Goal: Find specific page/section: Find specific page/section

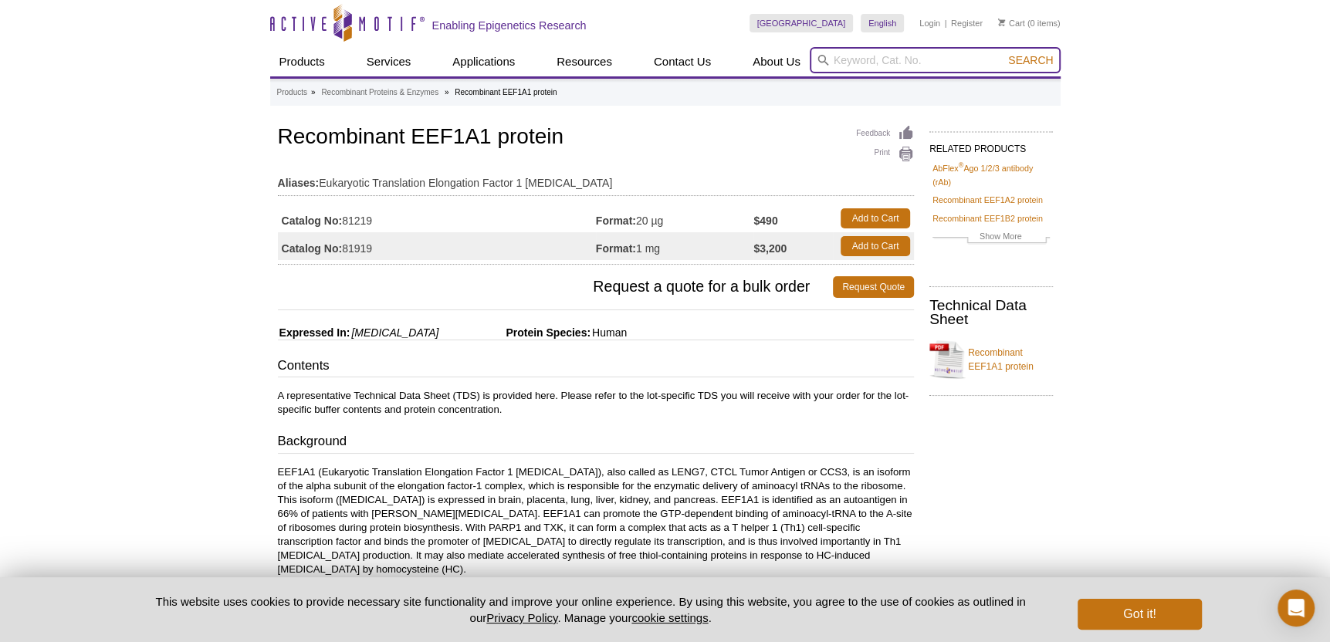
click at [858, 60] on input "search" at bounding box center [935, 60] width 251 height 26
type input "EEF1A2"
click at [1004, 53] on button "Search" at bounding box center [1031, 60] width 54 height 14
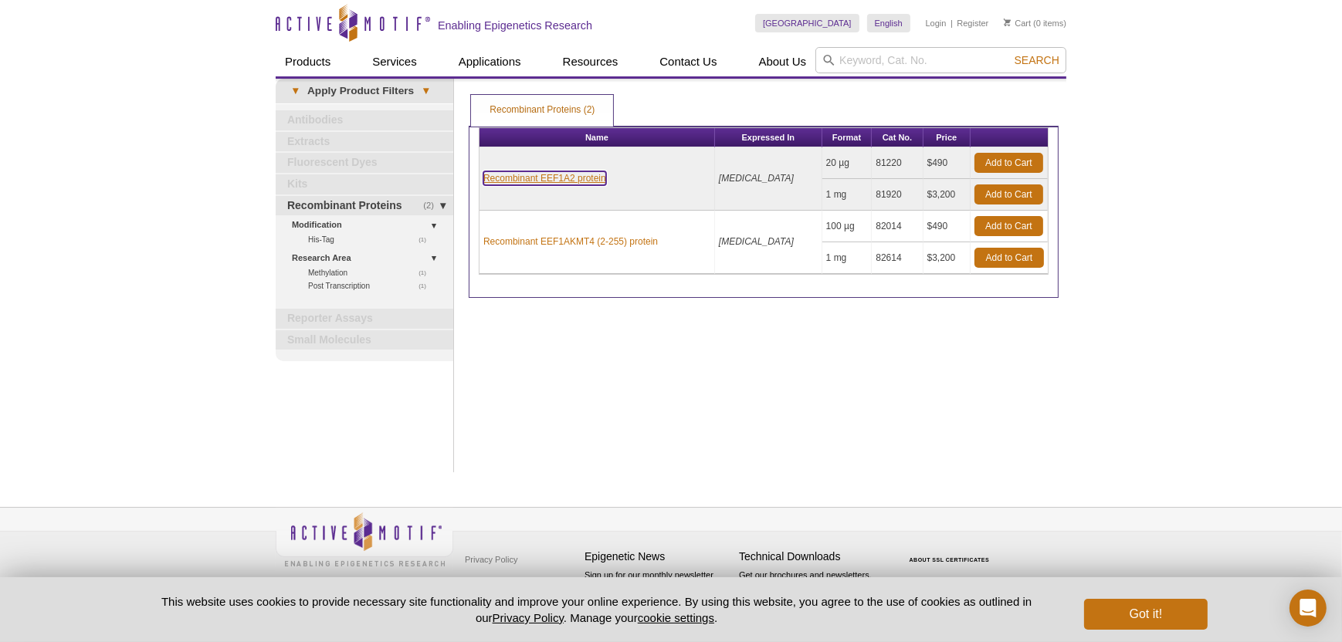
click at [557, 182] on link "Recombinant EEF1A2 protein" at bounding box center [544, 178] width 123 height 14
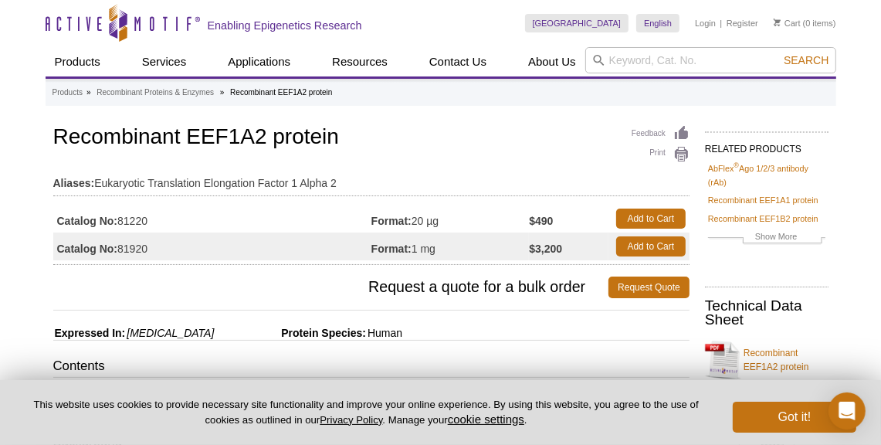
click at [167, 220] on td "Catalog No: 81220" at bounding box center [212, 219] width 318 height 28
